Goal: Task Accomplishment & Management: Use online tool/utility

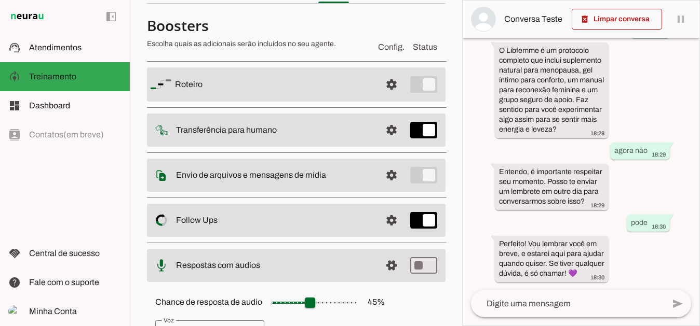
scroll to position [61, 0]
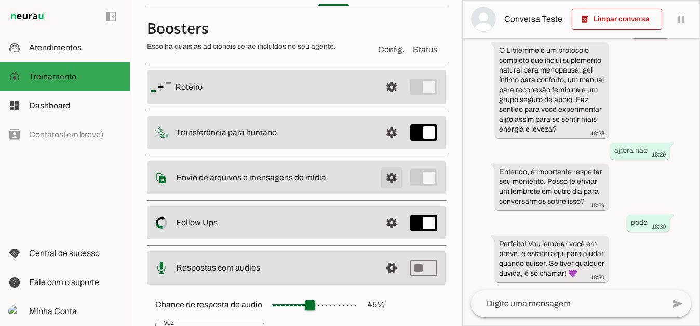
click at [385, 100] on span at bounding box center [391, 87] width 25 height 25
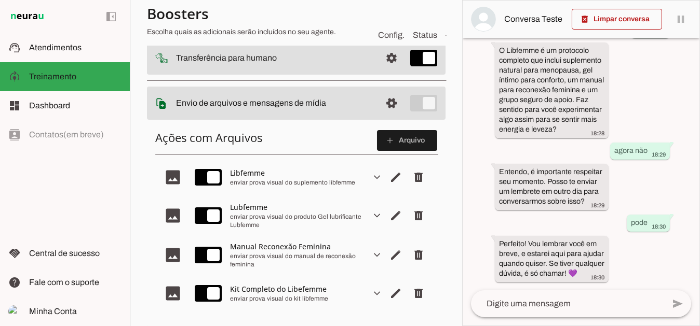
scroll to position [165, 0]
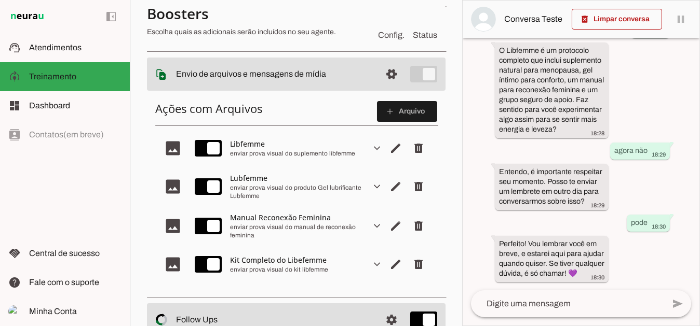
click at [243, 142] on div "Libfemme" at bounding box center [296, 144] width 132 height 10
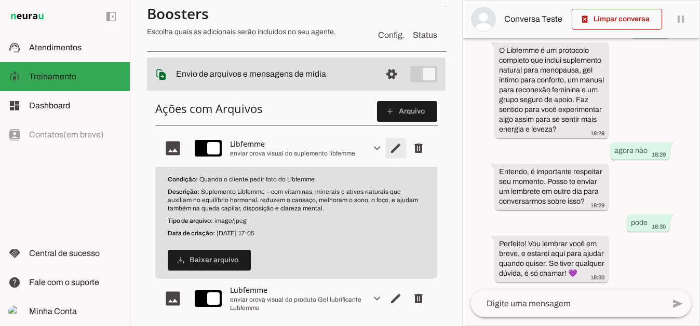
click at [387, 145] on span "Editar arquivo" at bounding box center [395, 148] width 25 height 25
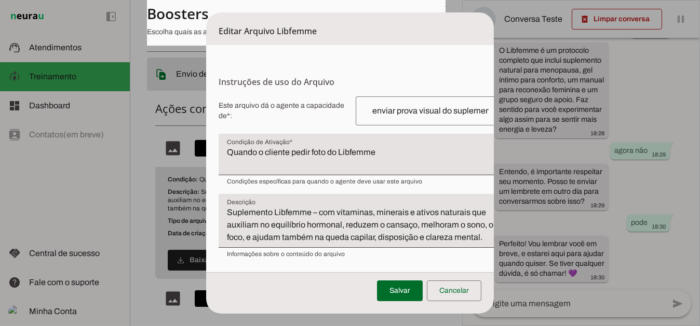
scroll to position [0, 0]
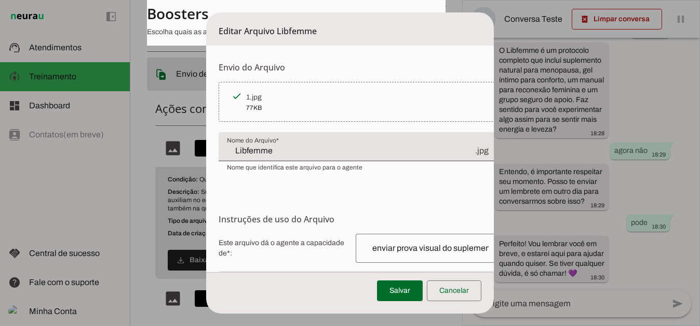
click at [289, 104] on div "77KB" at bounding box center [369, 108] width 246 height 10
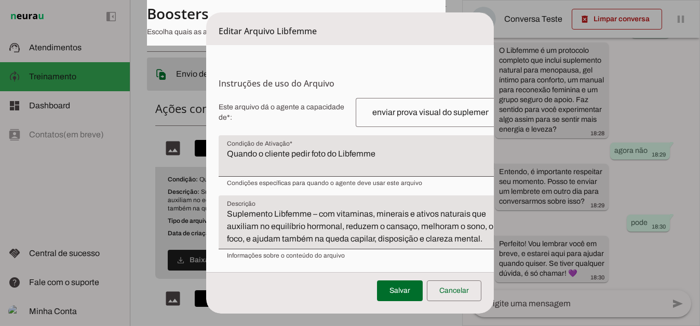
scroll to position [138, 0]
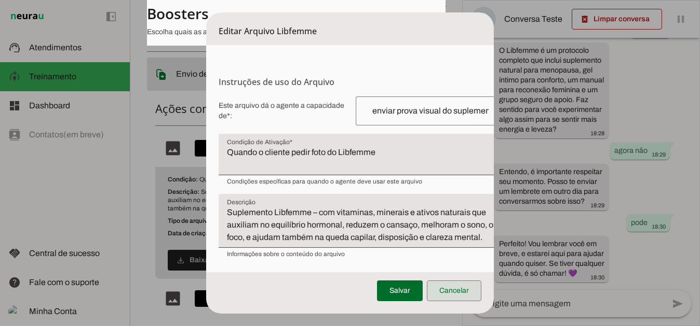
click at [462, 296] on span at bounding box center [454, 291] width 54 height 25
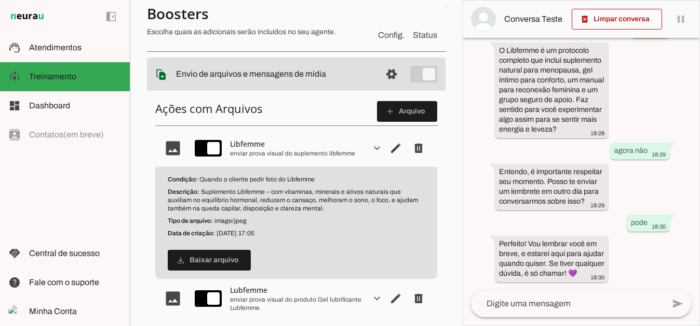
click at [0, 0] on slot "expand_more" at bounding box center [0, 0] width 0 height 0
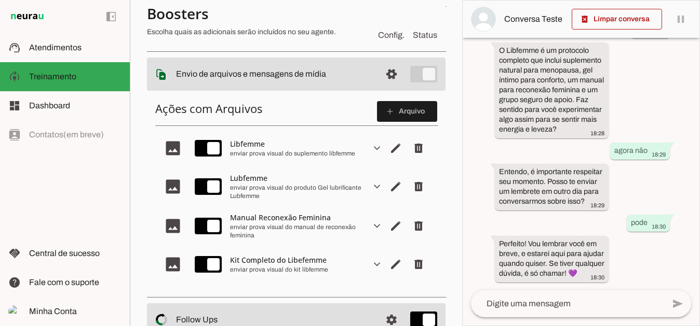
click at [0, 0] on slot "image" at bounding box center [0, 0] width 0 height 0
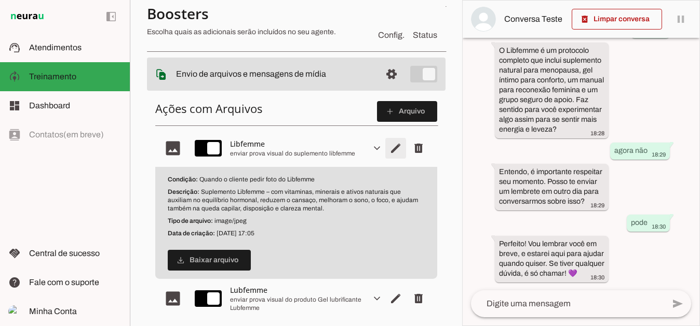
click at [388, 146] on span "Editar arquivo" at bounding box center [395, 148] width 25 height 25
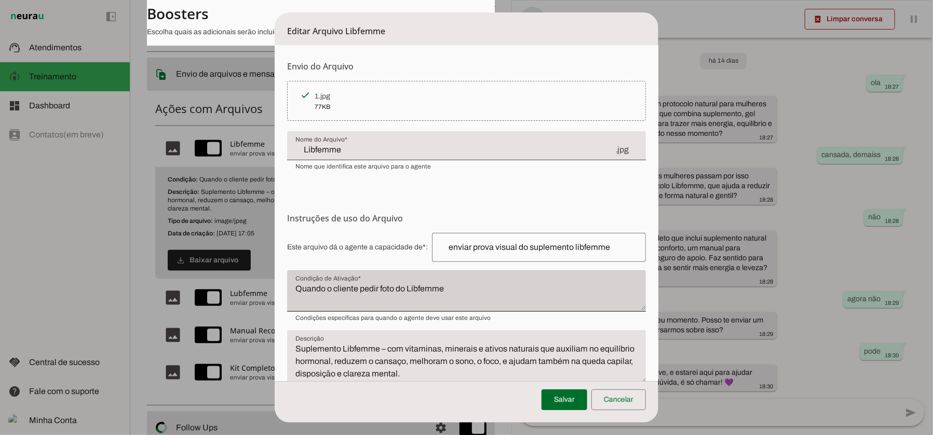
scroll to position [0, 0]
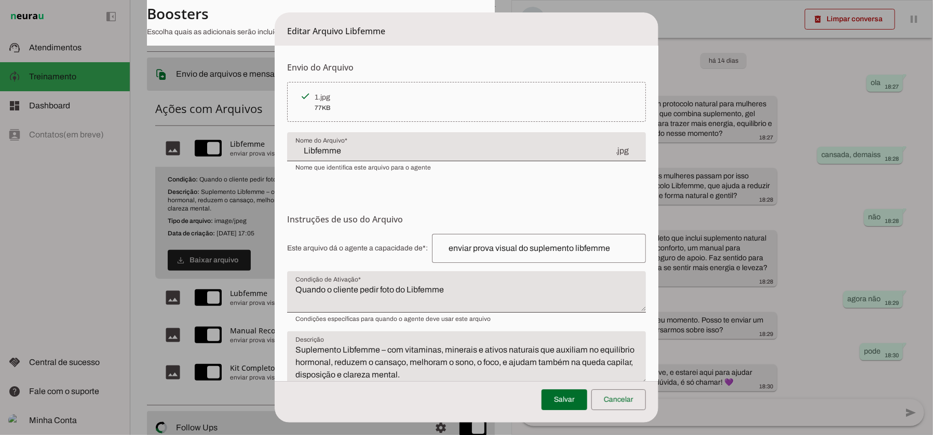
click at [389, 79] on section "Envio do Arquivo Upload de [GEOGRAPHIC_DATA] Faça o envio dos arquivos que você…" at bounding box center [466, 116] width 358 height 111
click at [379, 96] on div "1.jpg" at bounding box center [474, 97] width 318 height 10
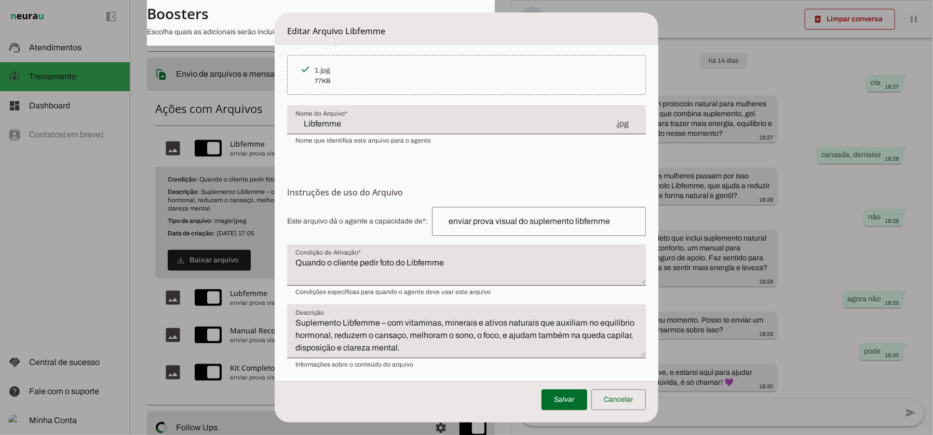
scroll to position [29, 0]
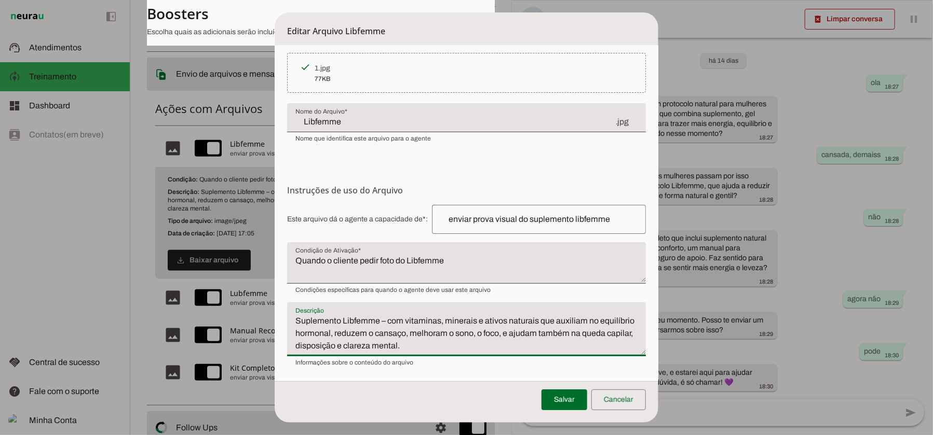
drag, startPoint x: 478, startPoint y: 346, endPoint x: 293, endPoint y: 319, distance: 187.2
click at [293, 319] on textarea "Suplemento Libfemme – com vitaminas, minerais e ativos naturais que auxiliam no…" at bounding box center [466, 333] width 358 height 37
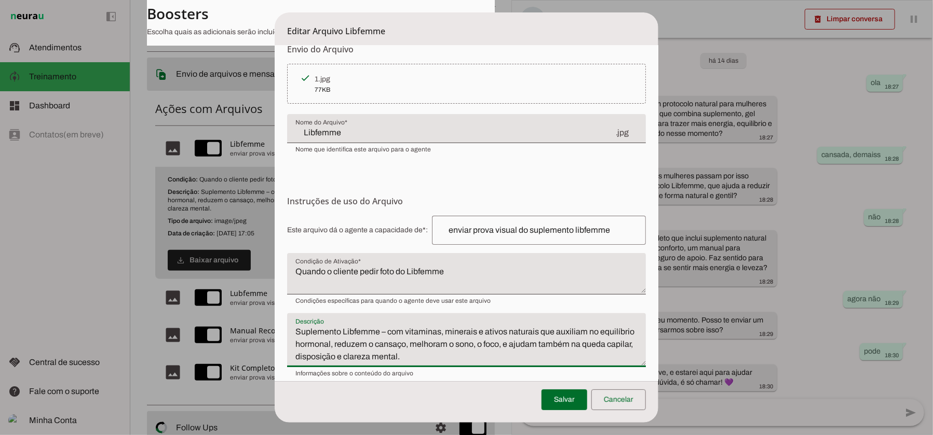
scroll to position [0, 0]
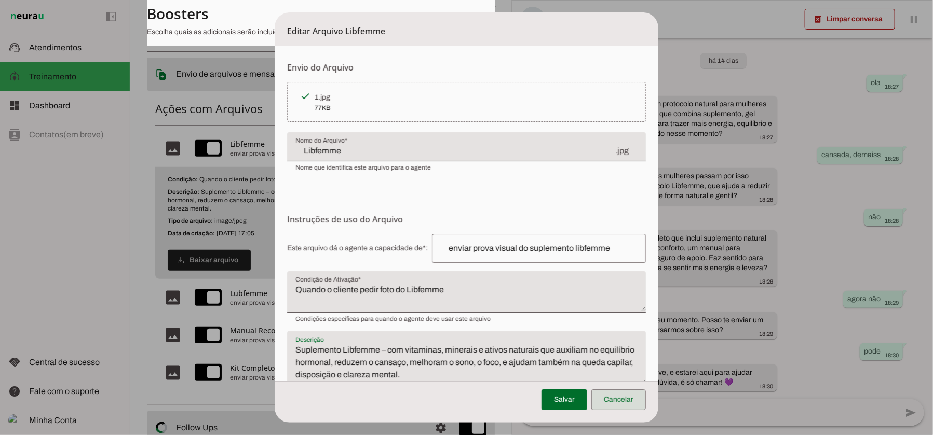
click at [621, 326] on span at bounding box center [618, 400] width 54 height 25
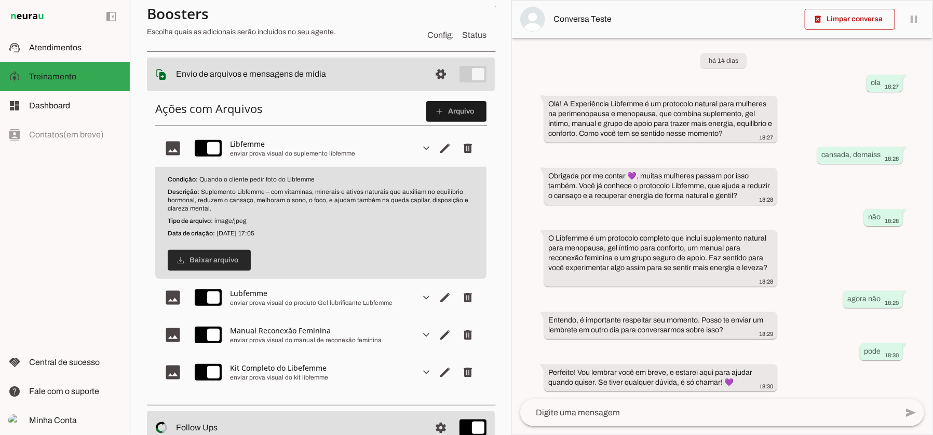
click at [222, 253] on span at bounding box center [209, 260] width 83 height 25
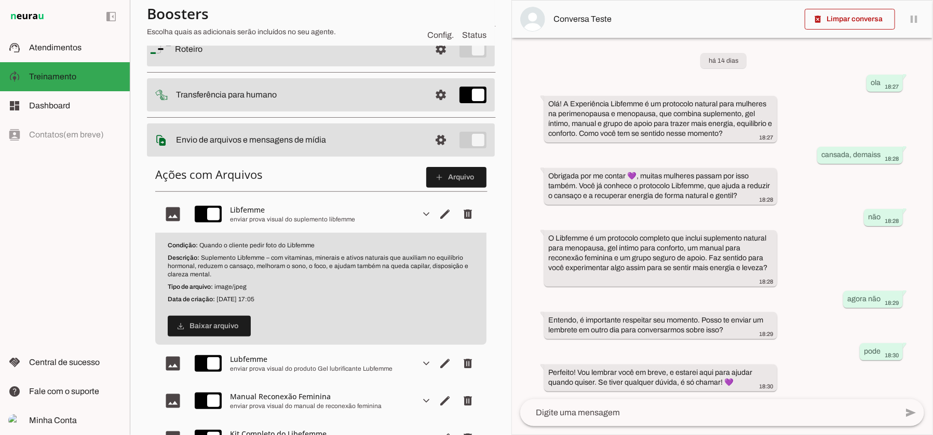
scroll to position [95, 0]
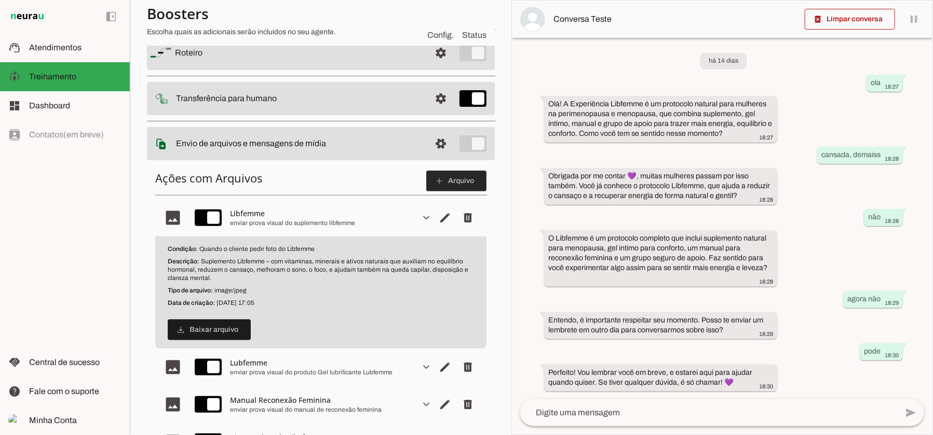
click at [442, 179] on span at bounding box center [456, 181] width 60 height 25
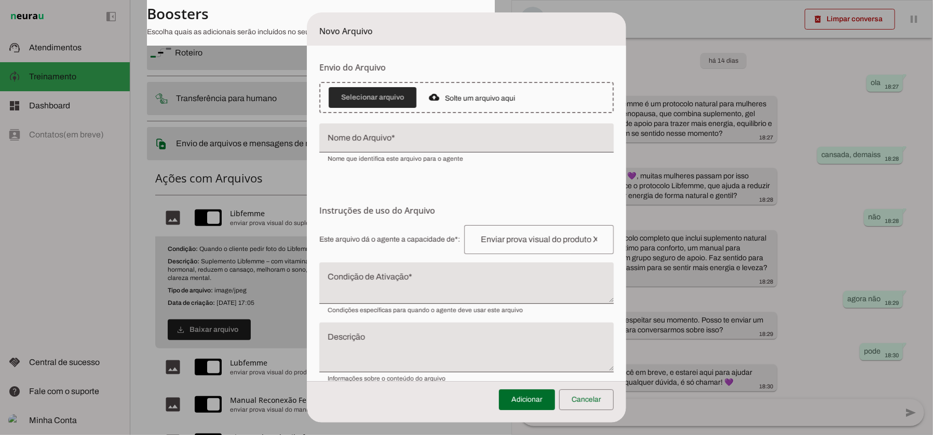
click at [360, 86] on span at bounding box center [373, 97] width 88 height 25
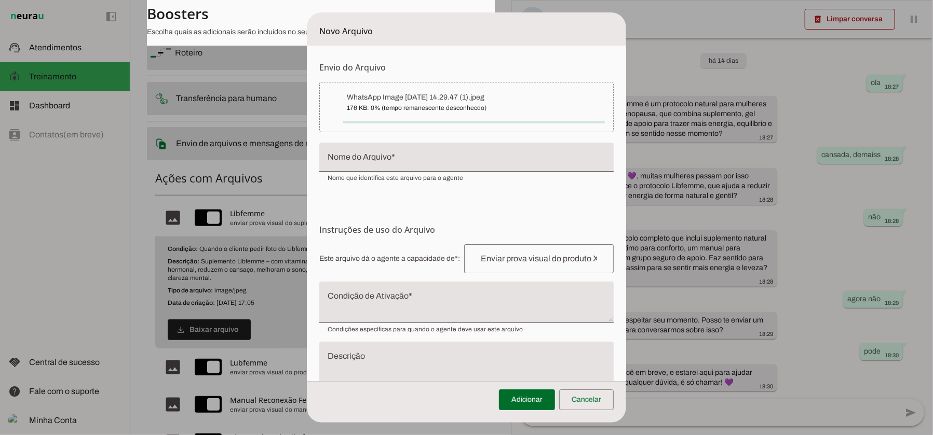
type input "WhatsApp Image [DATE] 14.29.47 (1)"
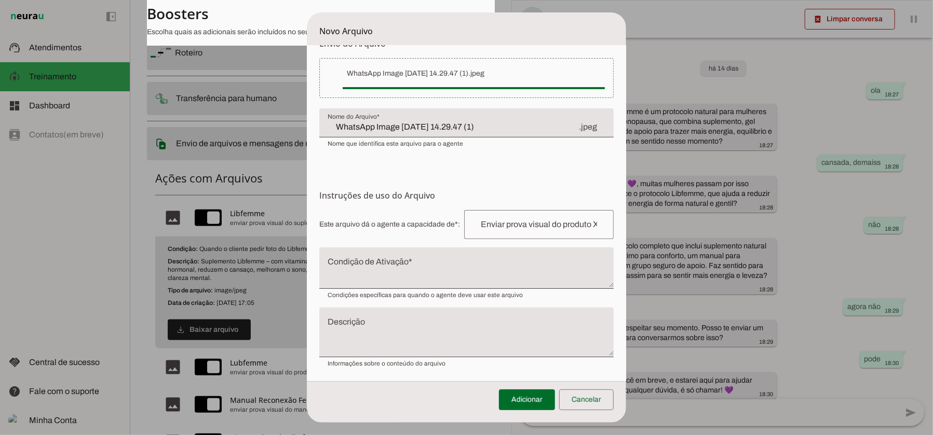
scroll to position [24, 0]
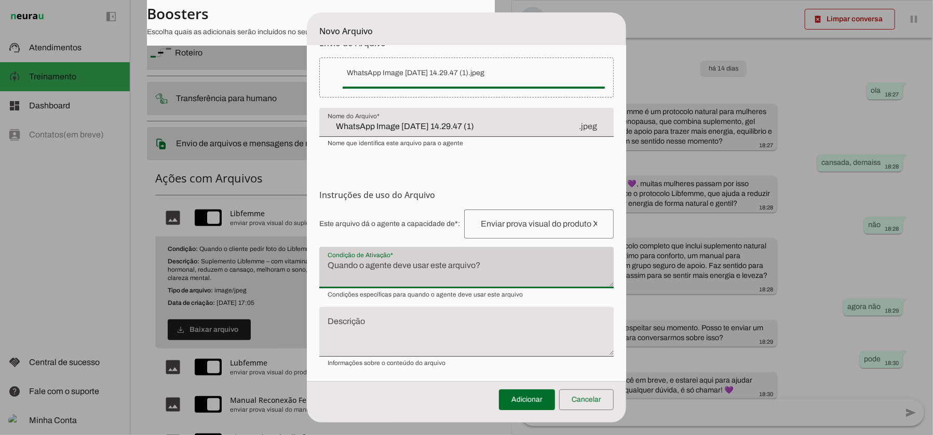
click at [348, 256] on div at bounding box center [466, 268] width 294 height 42
type textarea "Pedir"
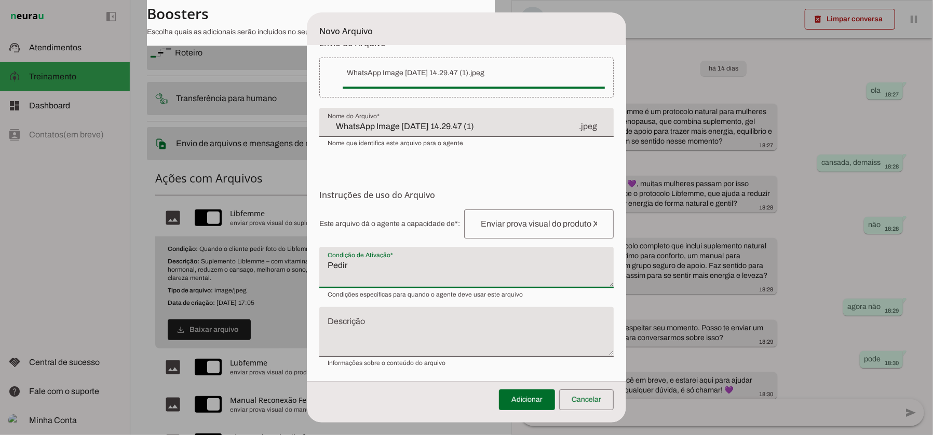
drag, startPoint x: 362, startPoint y: 274, endPoint x: 248, endPoint y: 260, distance: 115.6
click at [307, 260] on dialog "Novo Arquivo Envio do [GEOGRAPHIC_DATA] Upload de [GEOGRAPHIC_DATA] Faça o envi…" at bounding box center [466, 217] width 319 height 411
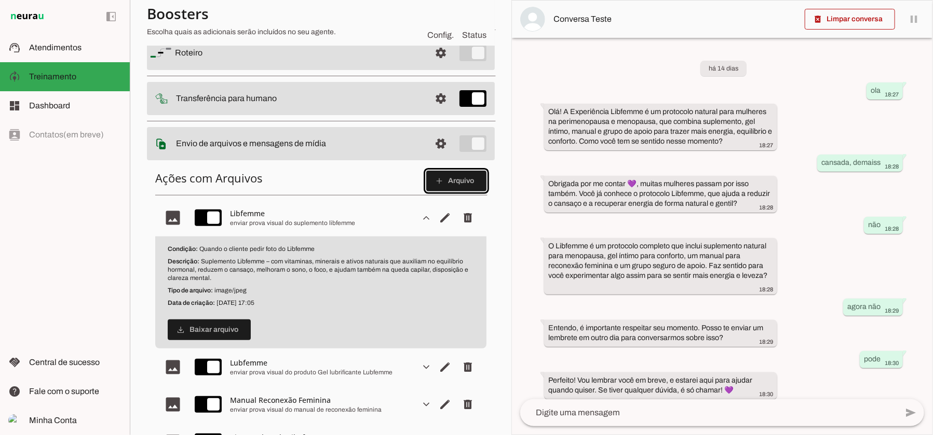
drag, startPoint x: 198, startPoint y: 258, endPoint x: 219, endPoint y: 278, distance: 28.6
click at [219, 278] on p "Descrição: Suplemento Libfemme – com vitaminas, minerais e ativos naturais que …" at bounding box center [321, 269] width 306 height 25
click at [445, 183] on span at bounding box center [456, 181] width 60 height 25
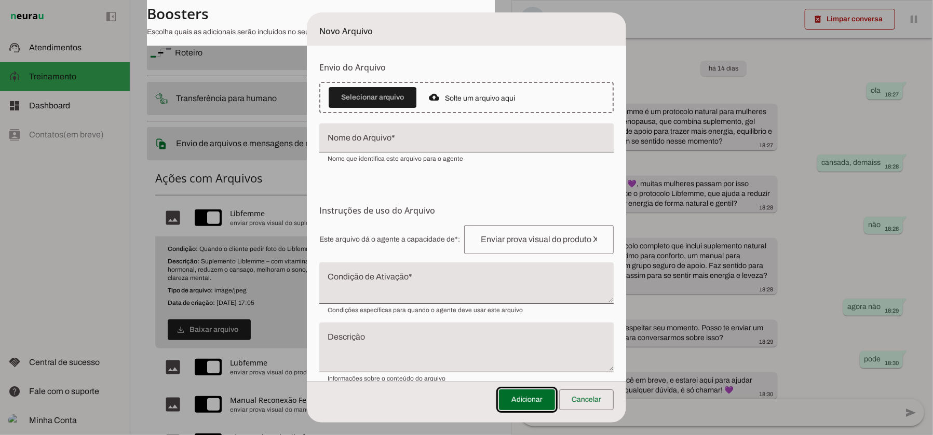
click at [372, 143] on input "Nome do Arquivo" at bounding box center [467, 142] width 278 height 12
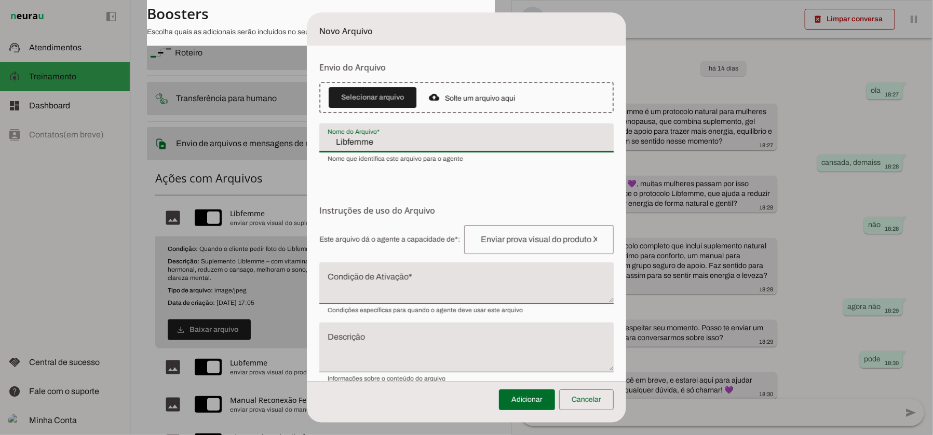
type input "Libfemme"
type md-filled-text-field "Libfemme"
click at [380, 99] on span at bounding box center [373, 97] width 88 height 25
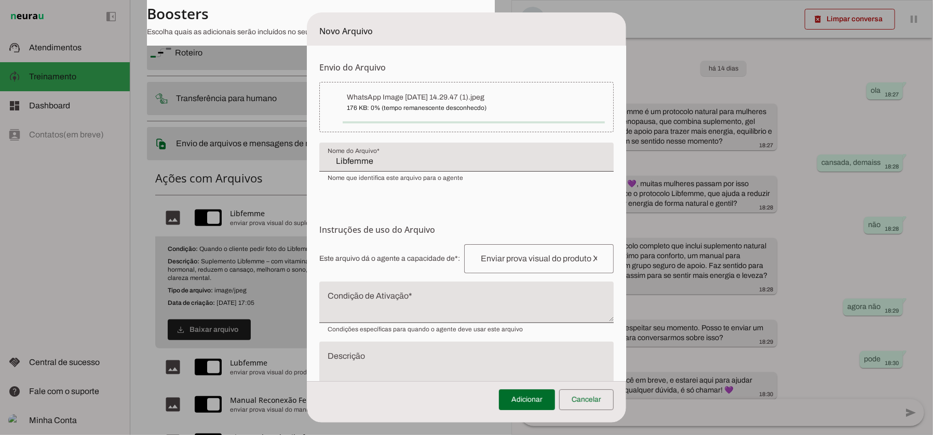
type input "WhatsApp Image [DATE] 14.29.47 (1)"
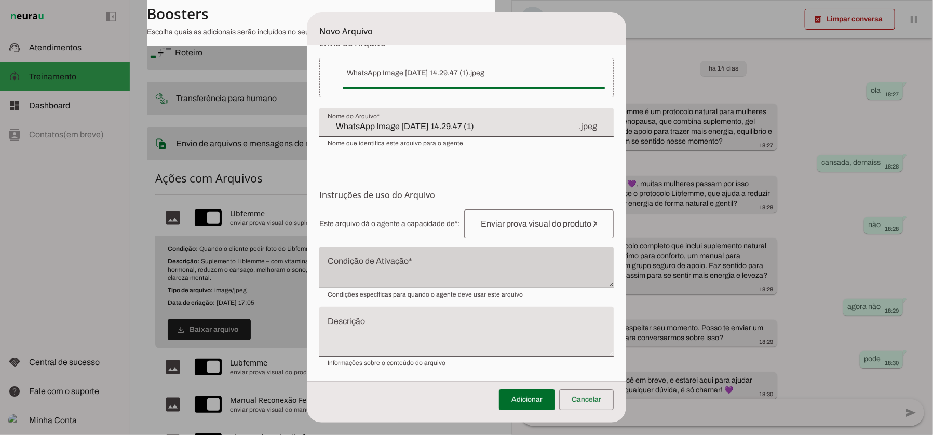
click at [351, 257] on div at bounding box center [466, 268] width 294 height 42
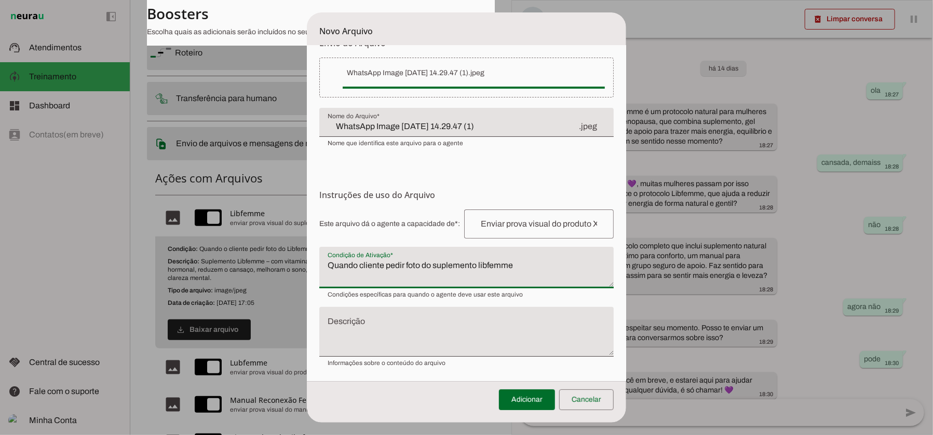
type textarea "Quando cliente pedir foto do suplemento libfemme"
type md-filled-text-field "Quando cliente pedir foto do suplemento libfemme"
click at [354, 321] on textarea "Descrição" at bounding box center [466, 336] width 294 height 33
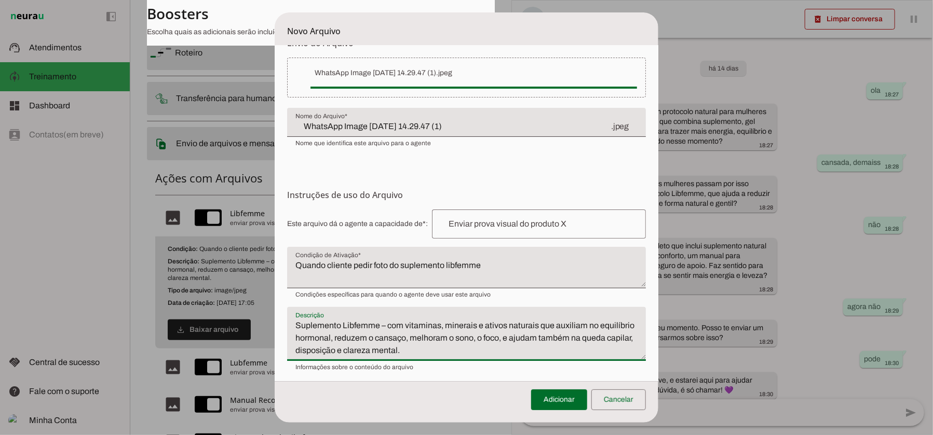
click at [298, 326] on textarea "Suplemento Libfemme – com vitaminas, minerais e ativos naturais que auxiliam no…" at bounding box center [466, 338] width 358 height 37
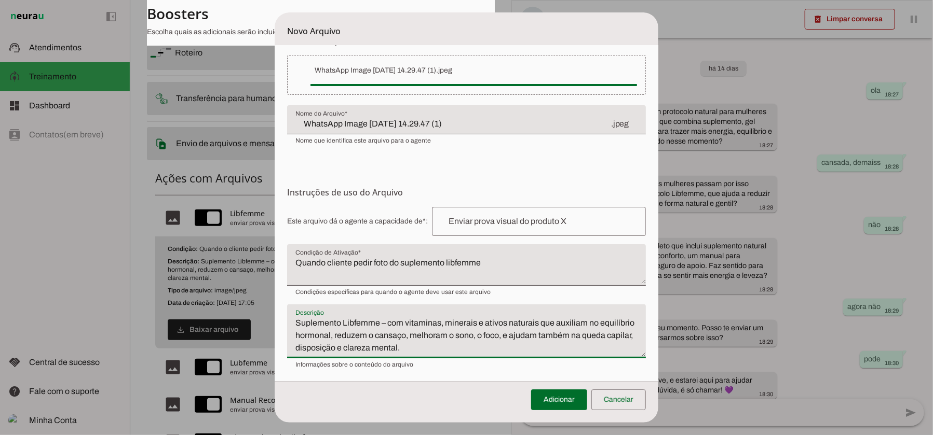
scroll to position [29, 0]
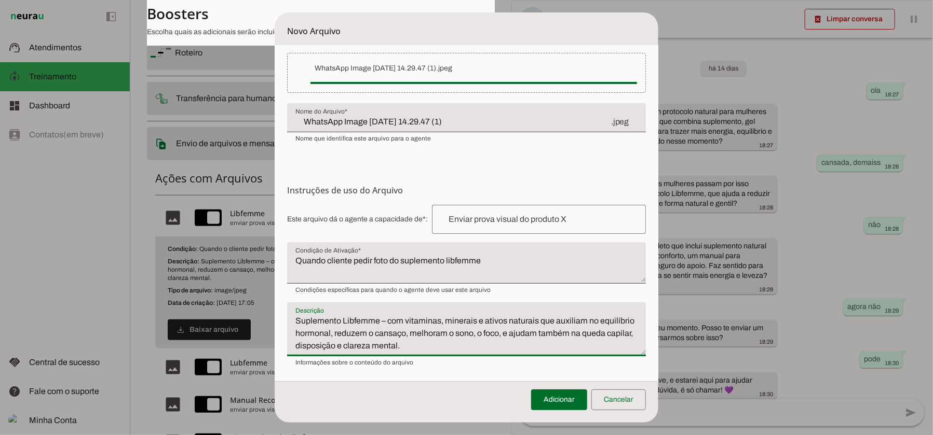
type textarea "Suplemento Libfemme – com vitaminas, minerais e ativos naturais que auxiliam no…"
type md-filled-text-field "Suplemento Libfemme – com vitaminas, minerais e ativos naturais que auxiliam no…"
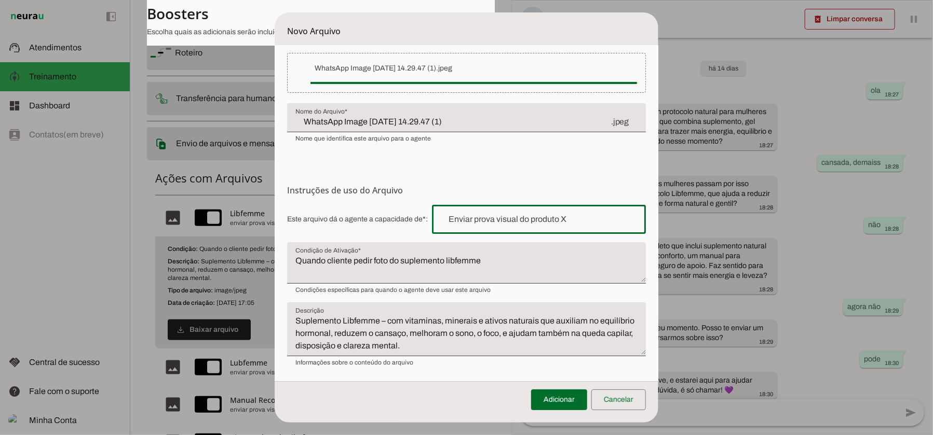
click at [487, 216] on input "text" at bounding box center [538, 219] width 197 height 12
click at [577, 226] on div at bounding box center [538, 219] width 213 height 29
click at [543, 150] on form "Envio do Arquivo Upload de [GEOGRAPHIC_DATA] Faça o envio dos arquivos que você…" at bounding box center [466, 200] width 383 height 366
click at [478, 213] on input "text" at bounding box center [538, 219] width 197 height 12
type input "enviar prova visual do produto"
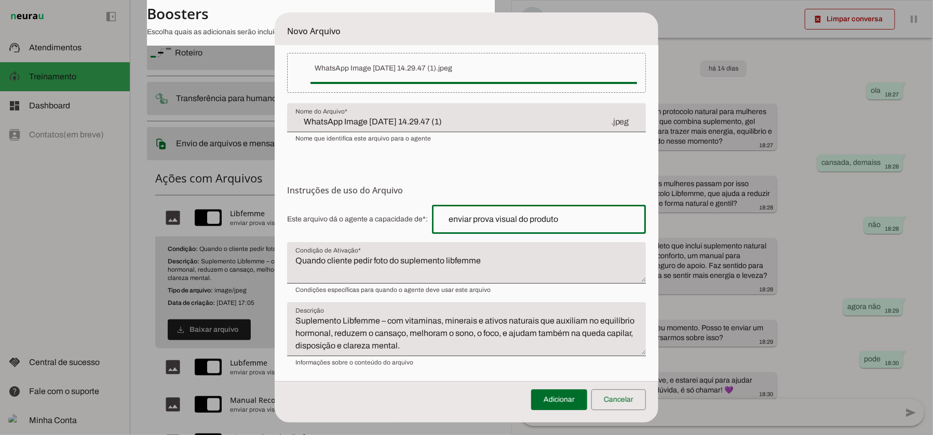
type md-outlined-text-field "enviar prova visual do produto"
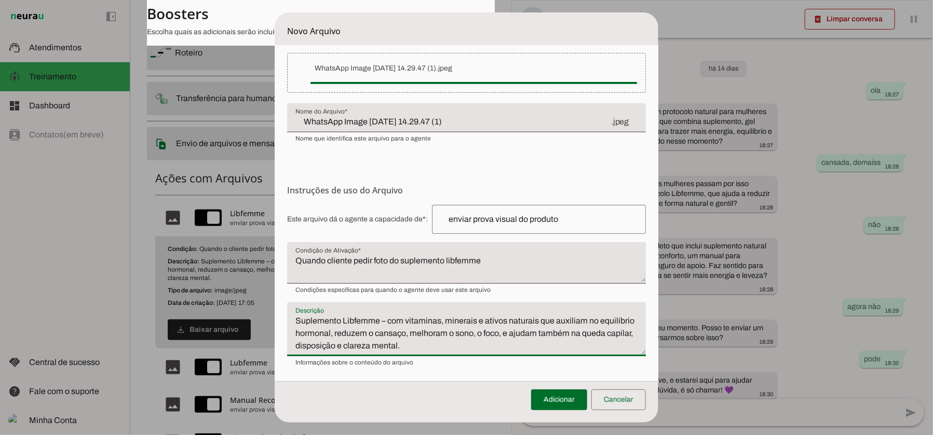
drag, startPoint x: 297, startPoint y: 345, endPoint x: 343, endPoint y: 345, distance: 45.2
click at [344, 326] on textarea "Suplemento Libfemme – com vitaminas, minerais e ativos naturais que auxiliam no…" at bounding box center [466, 333] width 358 height 37
click at [499, 326] on textarea "Suplemento Libfemme – com vitaminas, minerais e ativos naturais que auxiliam no…" at bounding box center [466, 333] width 358 height 37
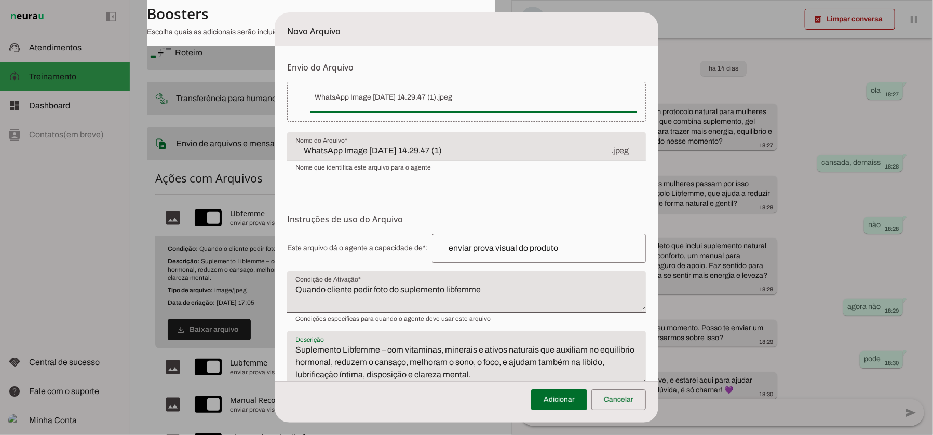
type textarea "Suplemento Libfemme – com vitaminas, minerais e ativos naturais que auxiliam no…"
type md-filled-text-field "Suplemento Libfemme – com vitaminas, minerais e ativos naturais que auxiliam no…"
click at [490, 157] on div "WhatsApp Image [DATE] 14.29.47 (1) .jpeg" at bounding box center [466, 146] width 358 height 29
click at [451, 187] on form "Envio do Arquivo Upload de [GEOGRAPHIC_DATA] Faça o envio dos arquivos que você…" at bounding box center [466, 229] width 383 height 366
click at [623, 326] on span at bounding box center [618, 400] width 54 height 25
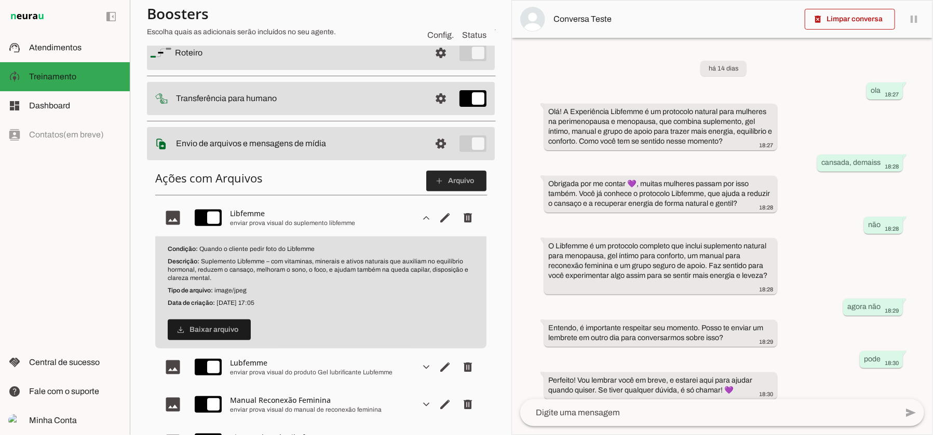
click at [451, 185] on span at bounding box center [456, 181] width 60 height 25
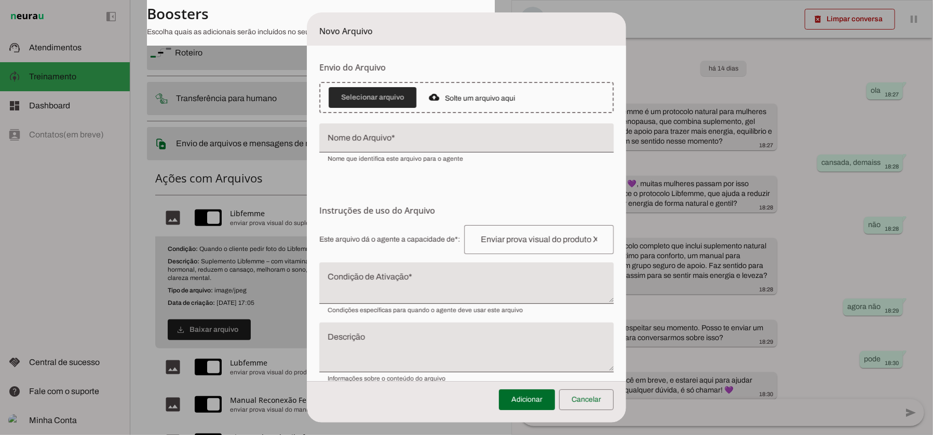
click at [370, 98] on span at bounding box center [373, 97] width 88 height 25
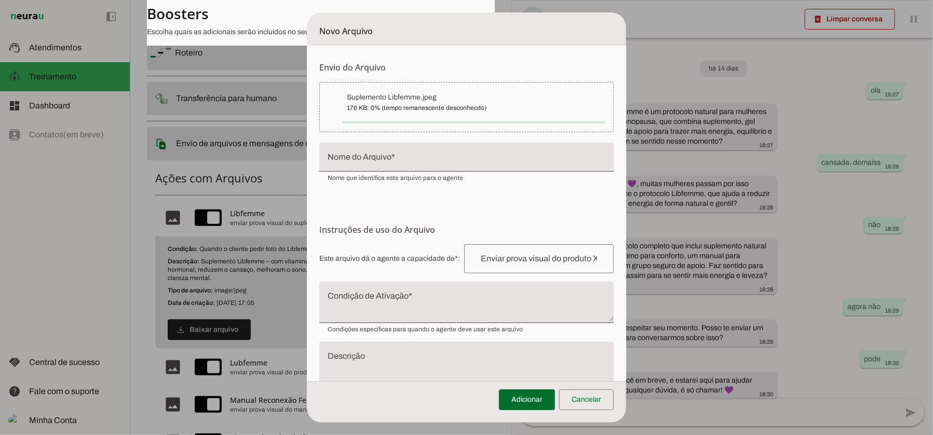
type input "Suplemento Libfemme"
click at [374, 155] on input "Suplemento Libfemme" at bounding box center [467, 161] width 278 height 12
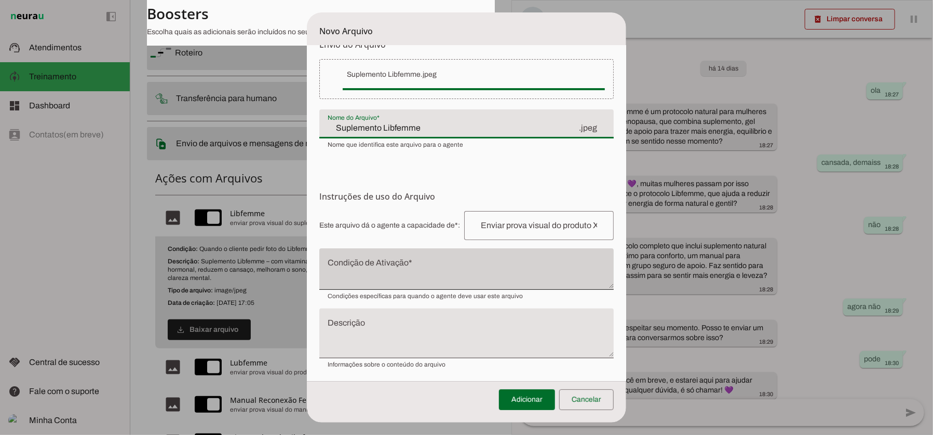
scroll to position [24, 0]
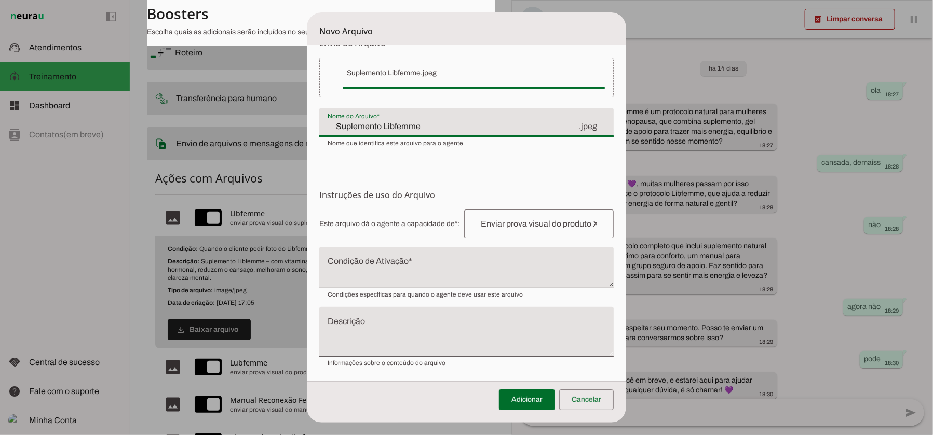
click at [370, 271] on textarea "Condição de Ativação" at bounding box center [466, 272] width 294 height 25
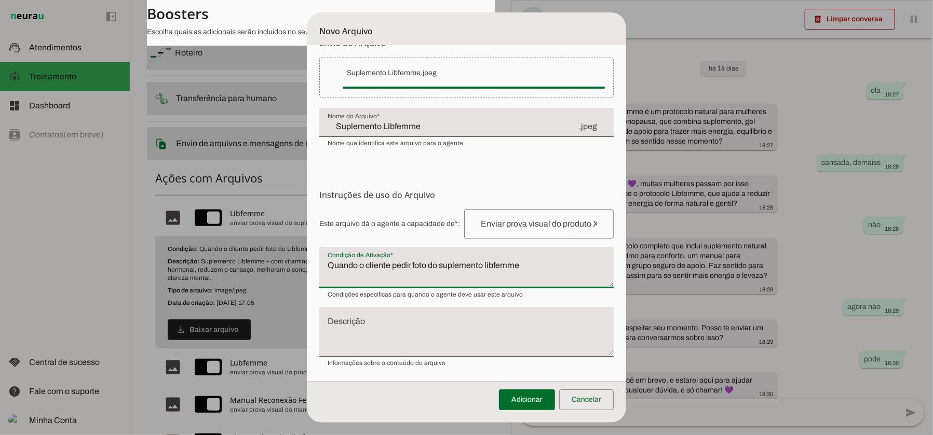
type textarea "Quando o cliente pedir foto do suplemento libfemme"
type md-filled-text-field "Quando o cliente pedir foto do suplemento libfemme"
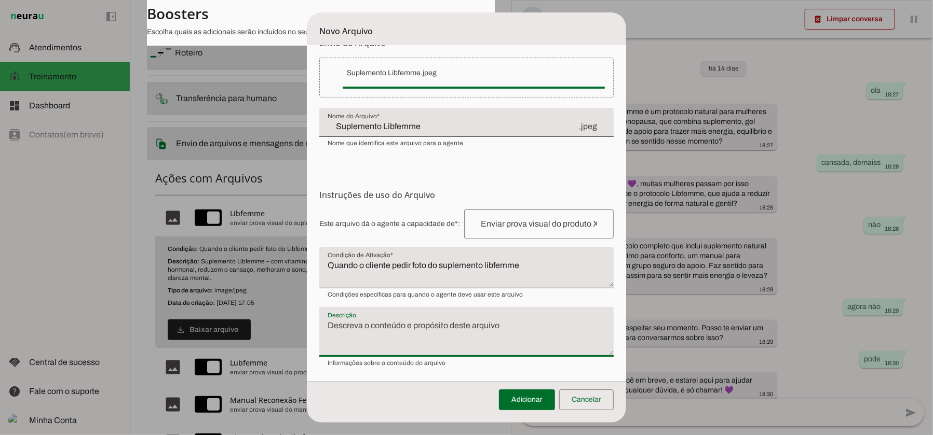
click at [395, 320] on textarea "Descrição" at bounding box center [466, 336] width 294 height 33
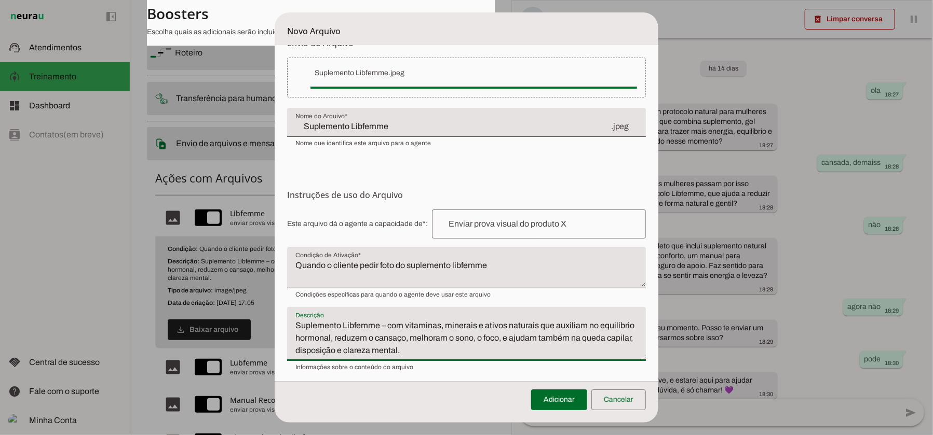
click at [298, 326] on textarea "Suplemento Libfemme – com vitaminas, minerais e ativos naturais que auxiliam no…" at bounding box center [466, 338] width 358 height 37
drag, startPoint x: 344, startPoint y: 349, endPoint x: 296, endPoint y: 350, distance: 47.8
click at [296, 326] on textarea "Suplemento Libfemme – com vitaminas, minerais e ativos naturais que auxiliam no…" at bounding box center [466, 338] width 358 height 37
click at [323, 326] on textarea "Suplemento Libfemme – com vitaminas, minerais e ativos naturais que auxiliam no…" at bounding box center [466, 338] width 358 height 37
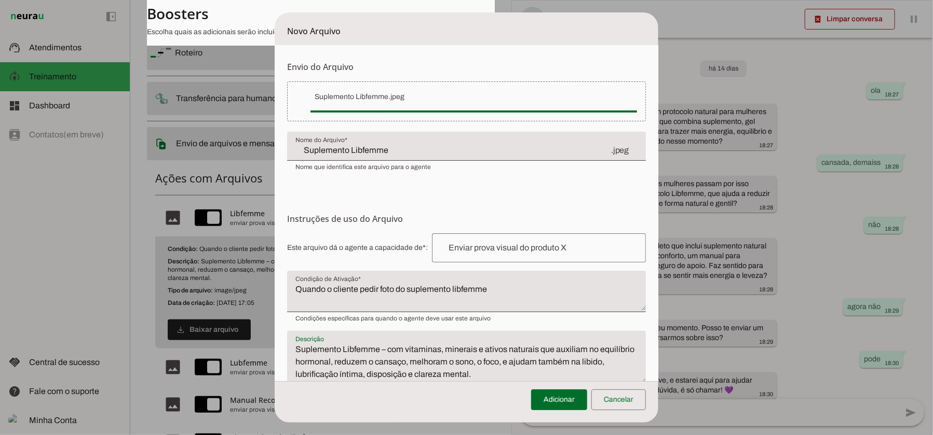
scroll to position [0, 0]
type textarea "Suplemento Libfemme – com vitaminas, minerais e ativos naturais que auxiliam no…"
type md-filled-text-field "Suplemento Libfemme – com vitaminas, minerais e ativos naturais que auxiliam no…"
click at [472, 247] on input "text" at bounding box center [538, 248] width 197 height 12
type input "enviar prova visual do produto"
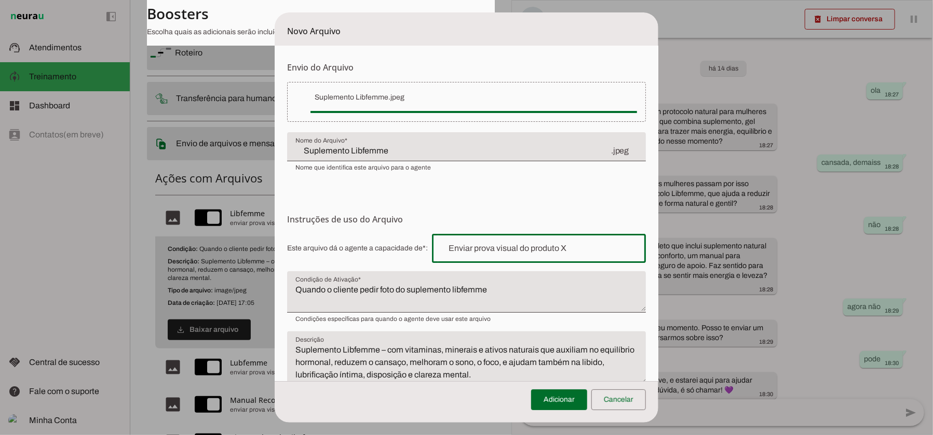
type md-outlined-text-field "enviar prova visual do produto"
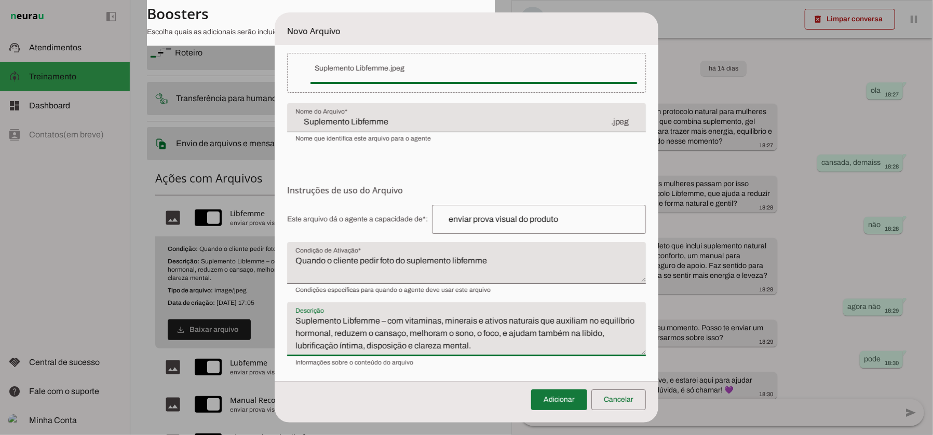
click at [555, 326] on span at bounding box center [559, 400] width 56 height 25
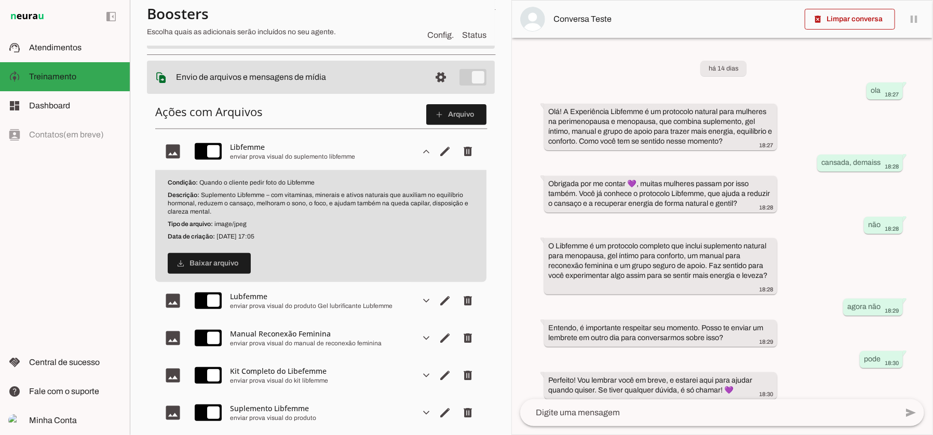
scroll to position [165, 0]
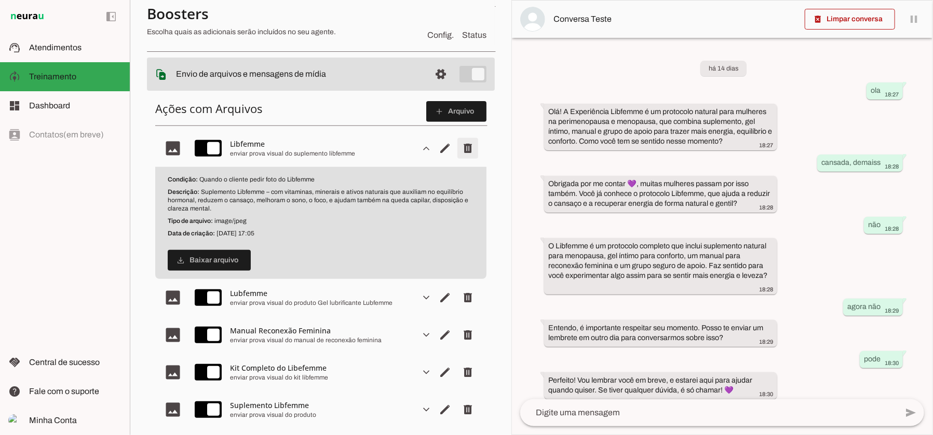
click at [459, 151] on span "Remover arquivo" at bounding box center [467, 148] width 25 height 25
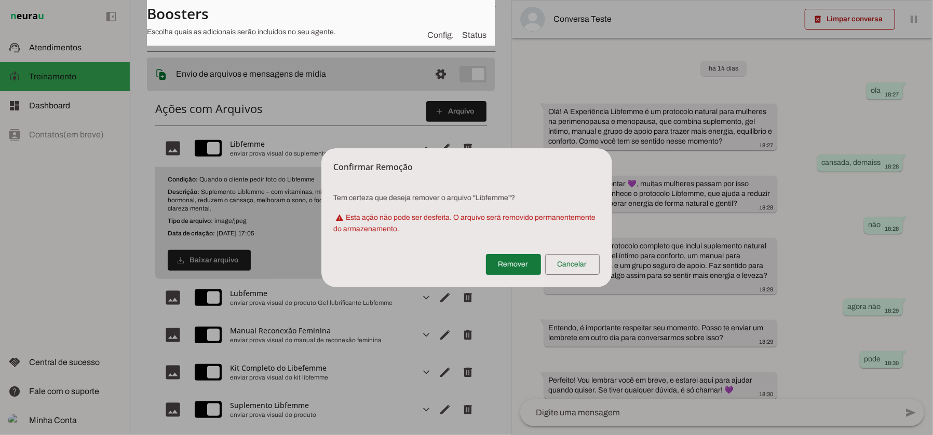
click at [521, 265] on span at bounding box center [513, 264] width 55 height 25
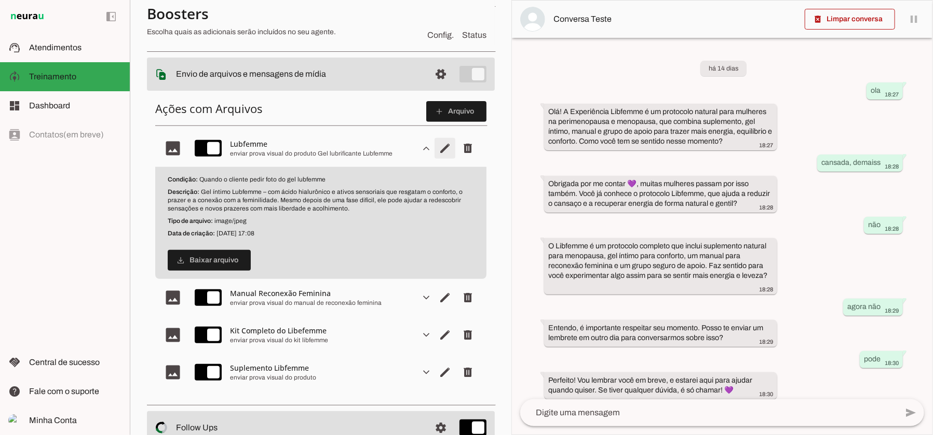
click at [434, 144] on span "Editar arquivo" at bounding box center [444, 148] width 25 height 25
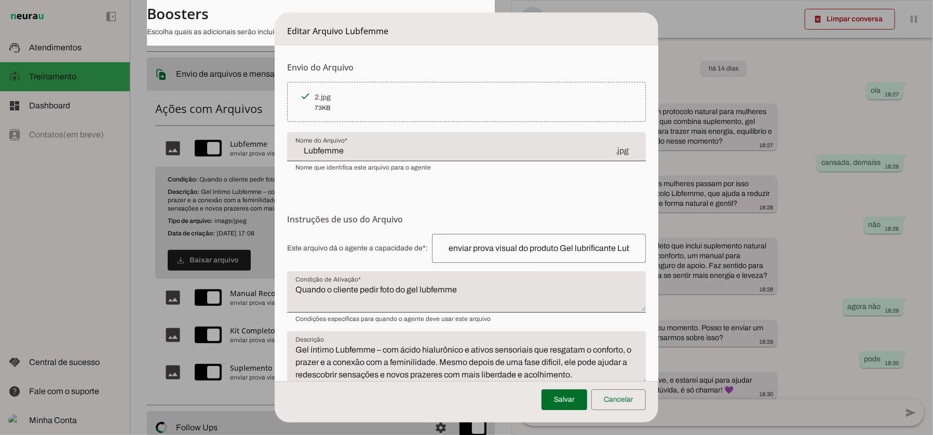
click at [340, 93] on div "2.jpg" at bounding box center [474, 97] width 318 height 10
drag, startPoint x: 340, startPoint y: 93, endPoint x: 310, endPoint y: 93, distance: 30.1
click at [310, 93] on div at bounding box center [305, 96] width 19 height 19
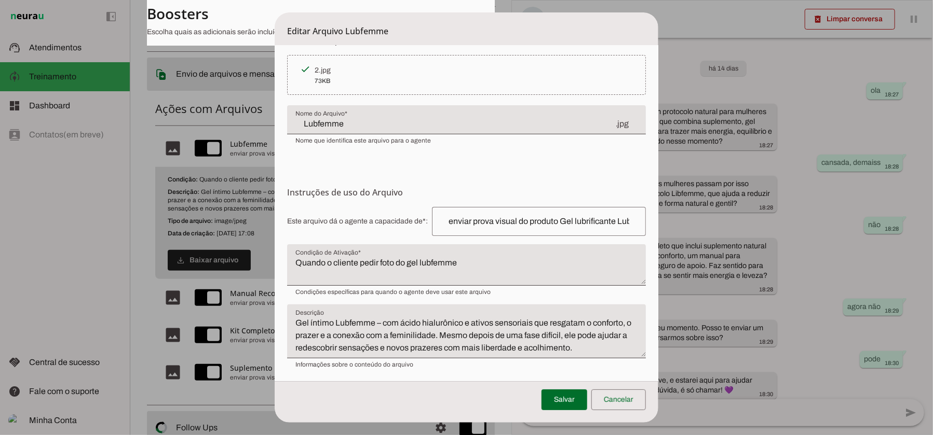
scroll to position [29, 0]
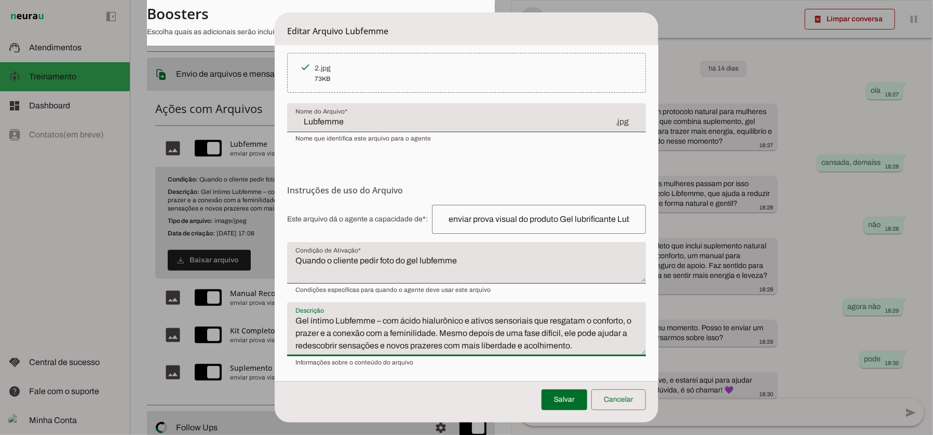
drag, startPoint x: 295, startPoint y: 317, endPoint x: 583, endPoint y: 343, distance: 289.2
click at [583, 326] on textarea "Gel íntimo Lubfemme – com ácido hialurônico e ativos sensoriais que resgatam o …" at bounding box center [466, 333] width 358 height 37
click at [626, 326] on span at bounding box center [618, 400] width 54 height 25
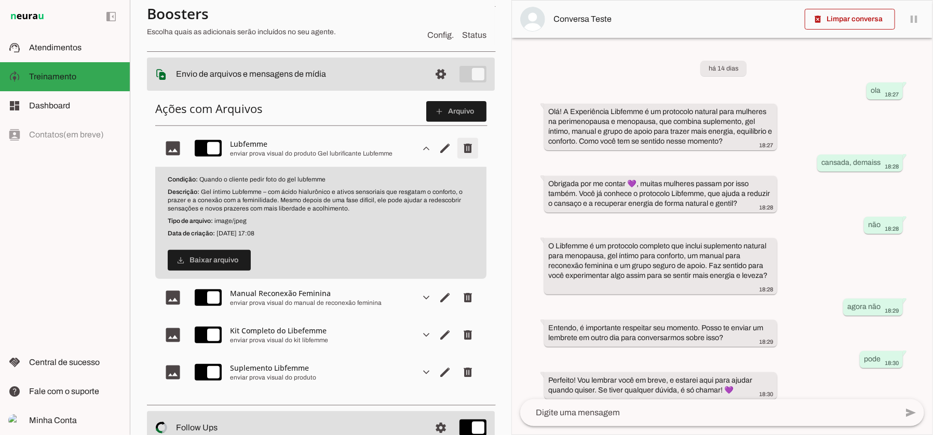
click at [459, 144] on span "Remover arquivo" at bounding box center [467, 148] width 25 height 25
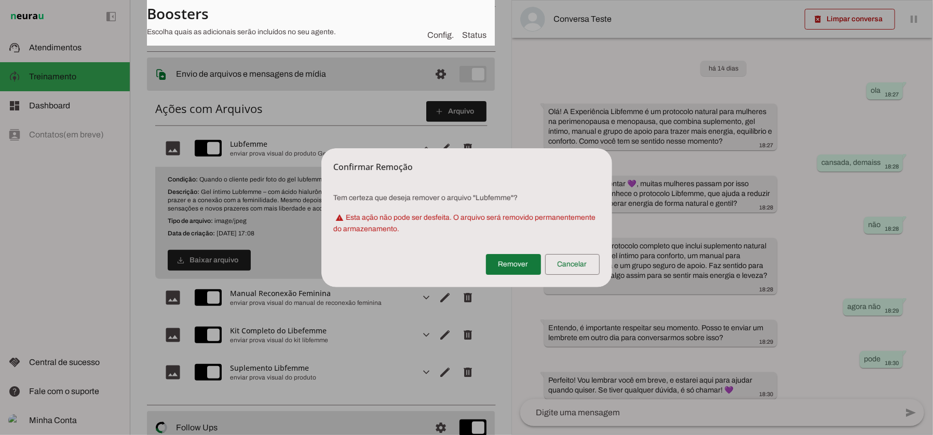
click at [521, 267] on span at bounding box center [513, 264] width 55 height 25
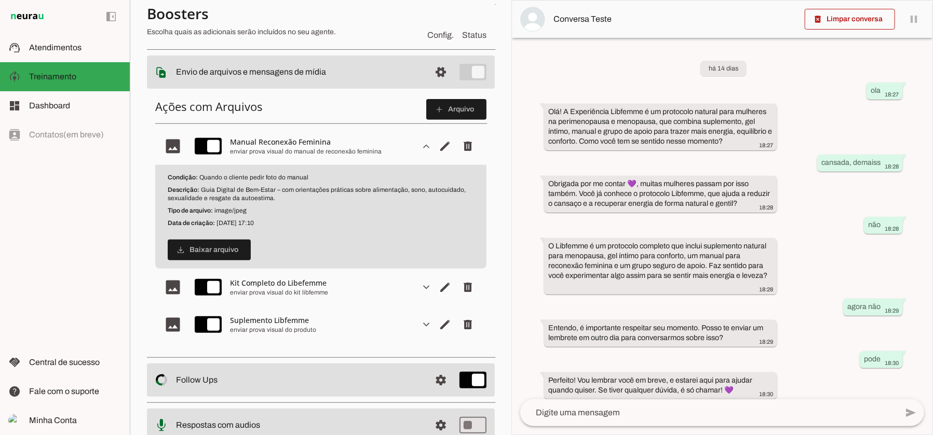
scroll to position [165, 0]
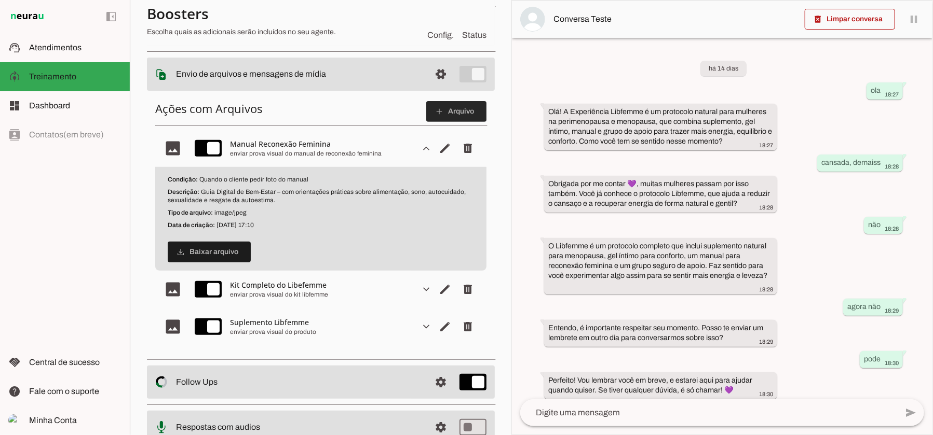
click at [438, 115] on span at bounding box center [456, 111] width 60 height 25
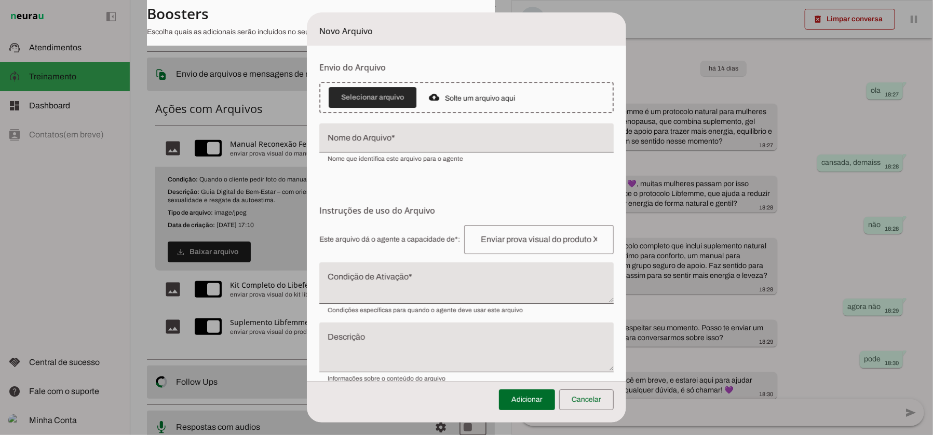
click at [365, 98] on span at bounding box center [373, 97] width 88 height 25
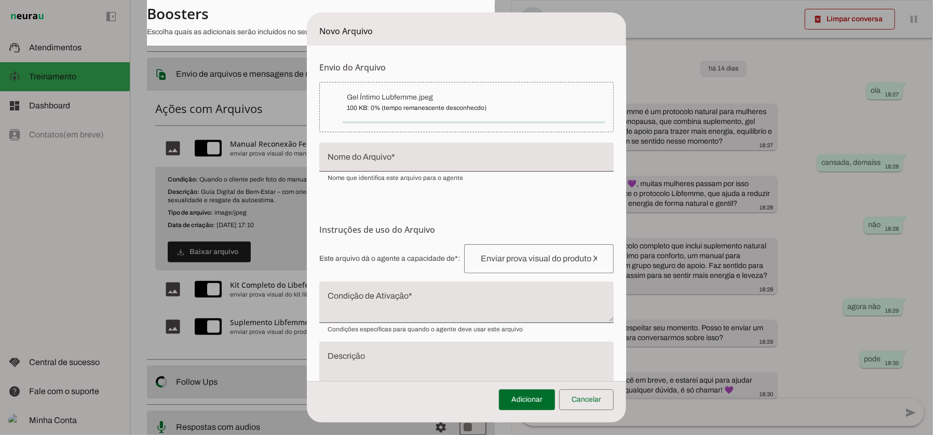
type input "Gel Íntimo Lubfemme"
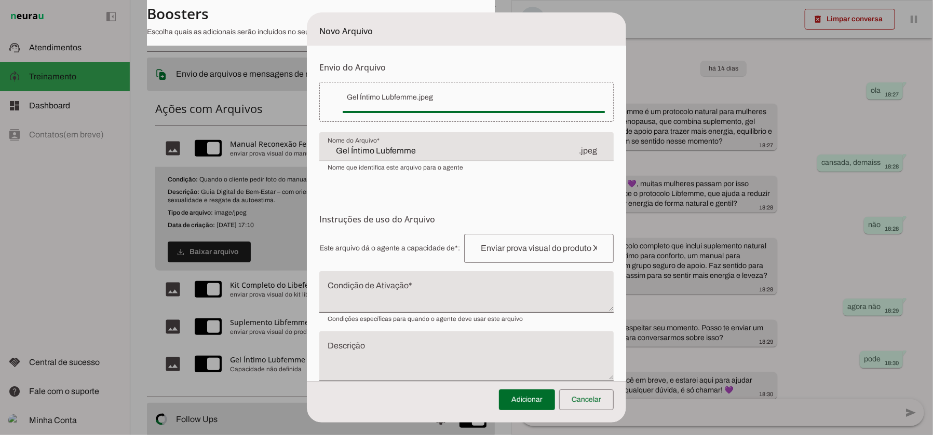
click at [393, 284] on textarea "Condição de Ativação" at bounding box center [466, 296] width 294 height 25
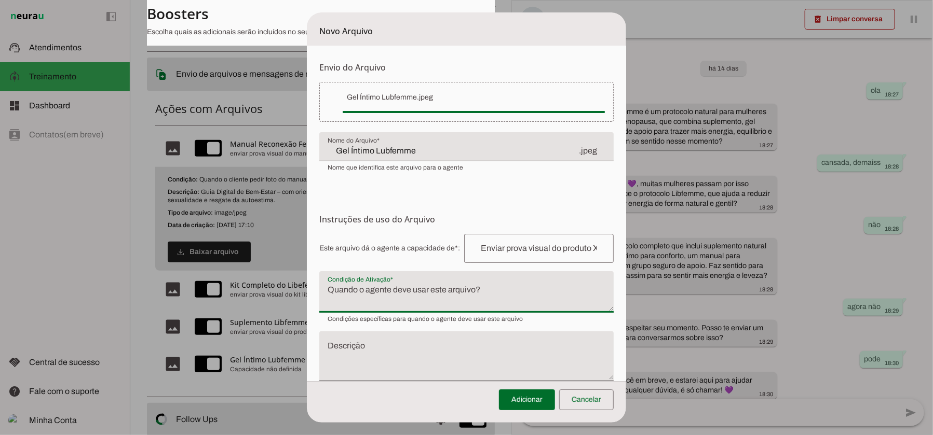
click at [376, 284] on textarea "Condição de Ativação" at bounding box center [466, 296] width 294 height 25
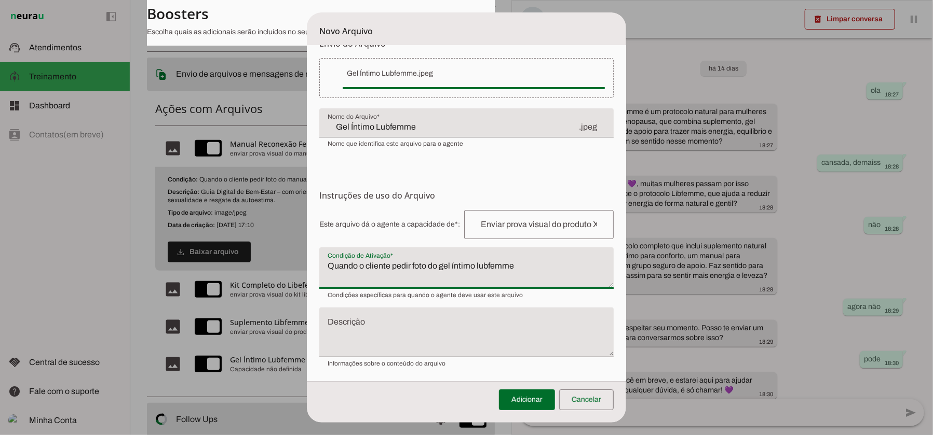
scroll to position [24, 0]
type textarea "Quando o cliente pedir foto do gel íntimo lubfemme"
type md-filled-text-field "Quando o cliente pedir foto do gel íntimo lubfemme"
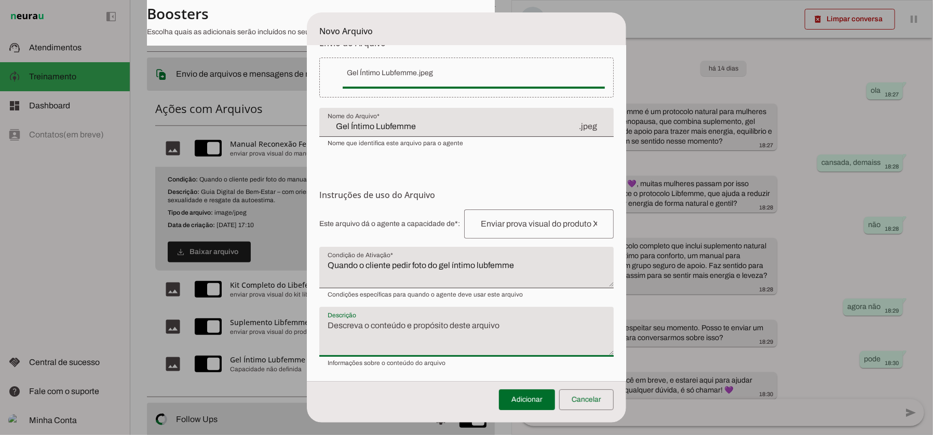
click at [369, 326] on textarea "Descrição" at bounding box center [466, 336] width 294 height 33
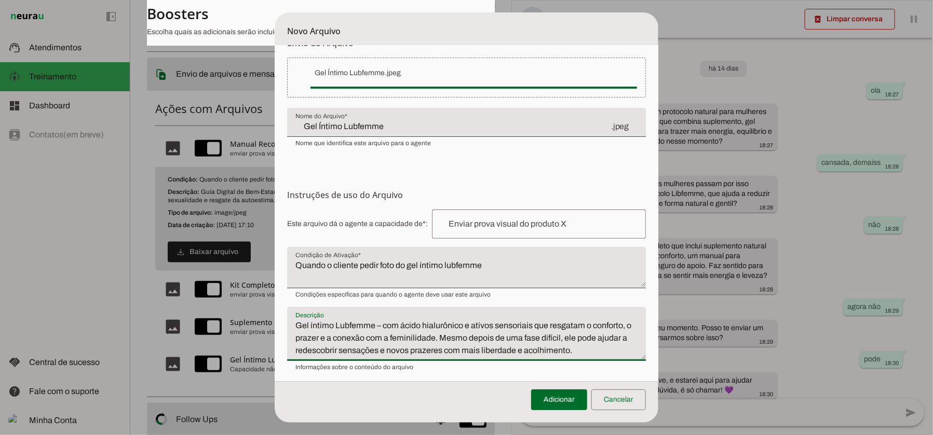
click at [550, 326] on textarea "Gel íntimo Lubfemme – com ácido hialurônico e ativos sensoriais que resgatam o …" at bounding box center [466, 338] width 358 height 37
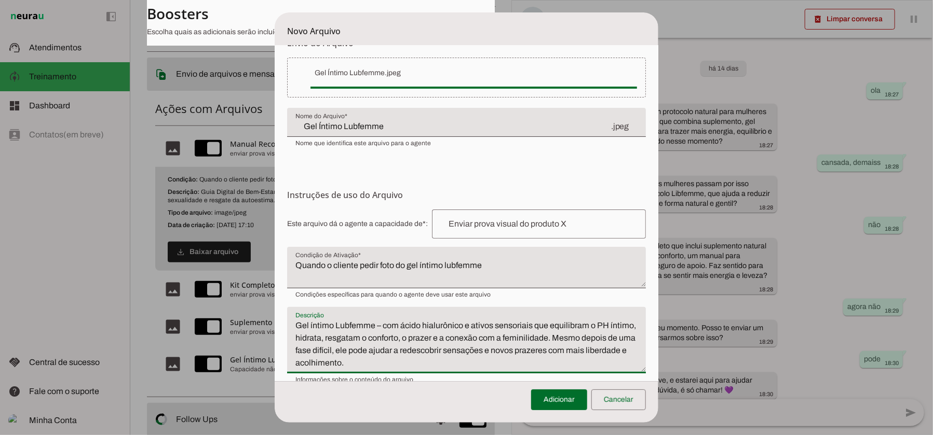
click at [385, 326] on textarea "Gel íntimo Lubfemme – com ácido hialurônico e ativos sensoriais que equilibram …" at bounding box center [466, 345] width 358 height 50
drag, startPoint x: 574, startPoint y: 336, endPoint x: 376, endPoint y: 350, distance: 198.2
click at [376, 326] on textarea "Gel íntimo Lubfemme – com ácido hialurônico e ativos sensoriais que equilibram …" at bounding box center [466, 345] width 358 height 50
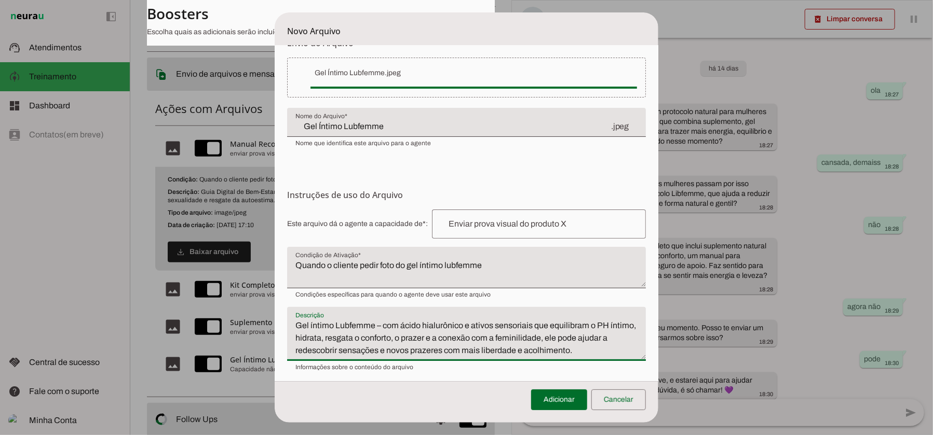
drag, startPoint x: 439, startPoint y: 324, endPoint x: 362, endPoint y: 340, distance: 78.4
click at [362, 326] on textarea "Gel íntimo Lubfemme – com ácido hialurônico e ativos sensoriais que equilibram …" at bounding box center [466, 338] width 358 height 37
type textarea "Gel íntimo Lubfemme – com ácido hialurônico e ativos sensoriais que equilibram …"
type md-filled-text-field "Gel íntimo Lubfemme – com ácido hialurônico e ativos sensoriais que equilibram …"
click at [566, 326] on span at bounding box center [559, 400] width 56 height 25
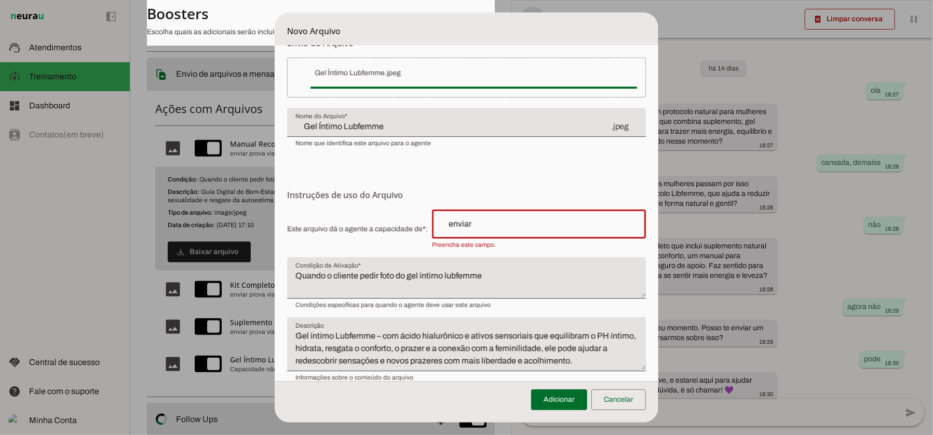
type input "enviar prova visual do kit libfemme"
type md-outlined-text-field "enviar prova visual do kit libfemme"
drag, startPoint x: 570, startPoint y: 223, endPoint x: 520, endPoint y: 220, distance: 50.0
click at [520, 220] on input "enviar prova visual do kit libfemme" at bounding box center [538, 224] width 197 height 12
type input "enviar prova visual do produto"
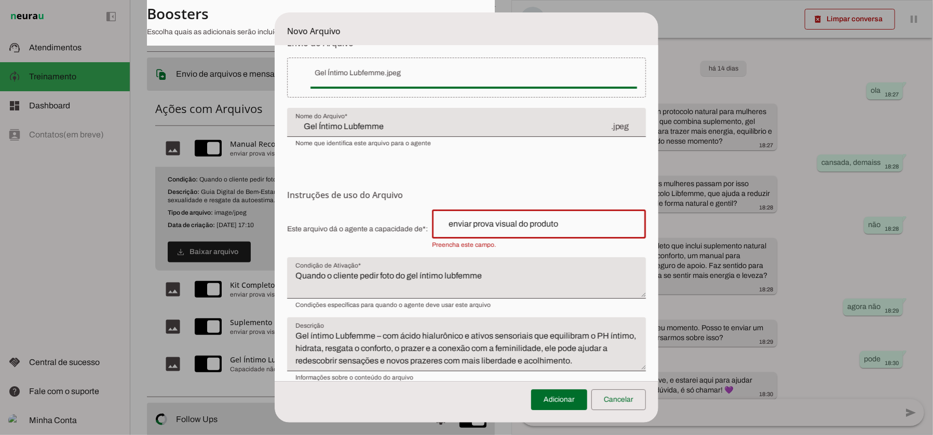
type md-outlined-text-field "enviar prova visual do produto"
click at [509, 170] on form "Envio do Arquivo Upload de [GEOGRAPHIC_DATA] Faça o envio dos arquivos que você…" at bounding box center [466, 209] width 383 height 376
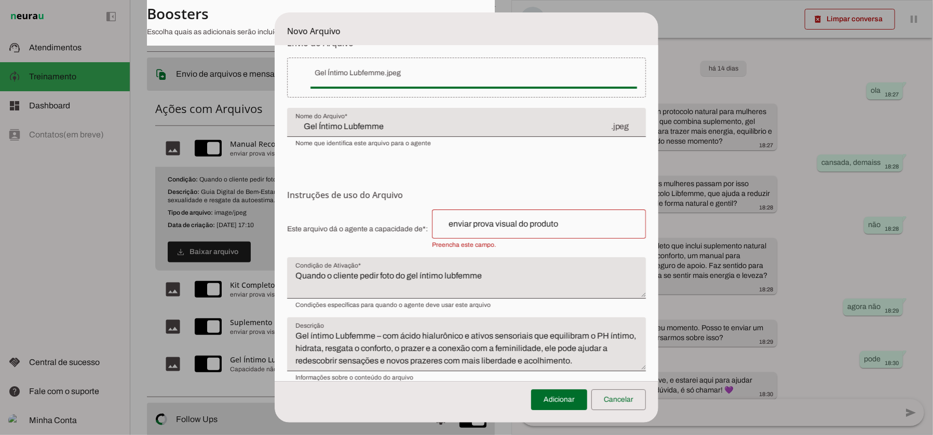
click at [590, 225] on input "enviar prova visual do produto" at bounding box center [538, 224] width 197 height 12
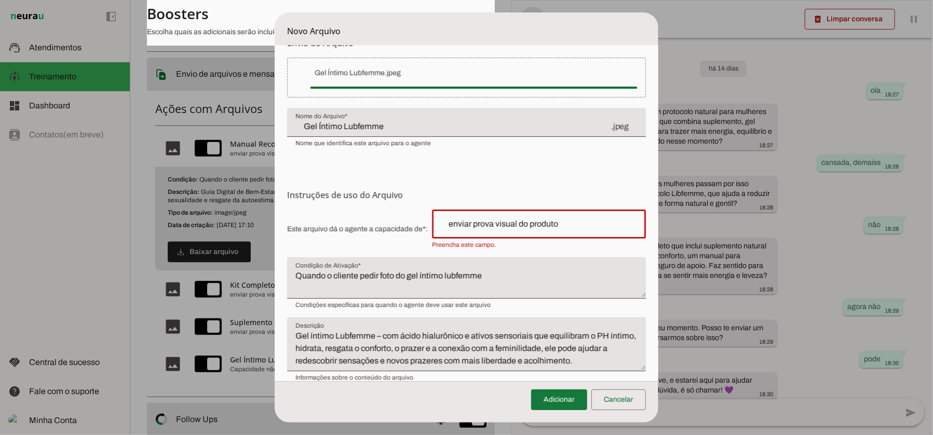
click at [567, 326] on span at bounding box center [559, 400] width 56 height 25
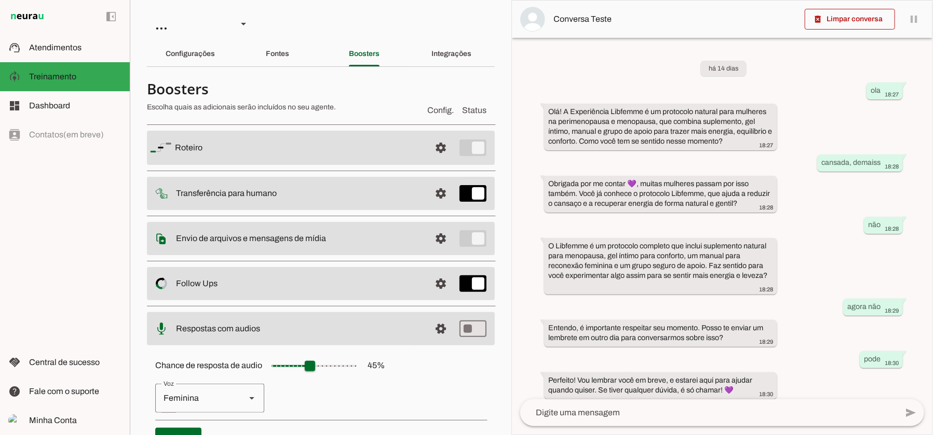
scroll to position [17, 0]
